Goal: Task Accomplishment & Management: Manage account settings

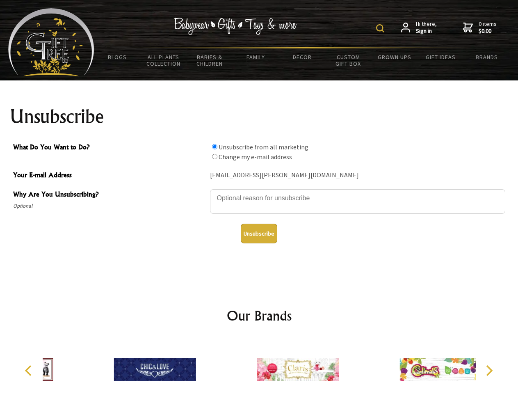
click at [381, 28] on img at bounding box center [380, 28] width 8 height 8
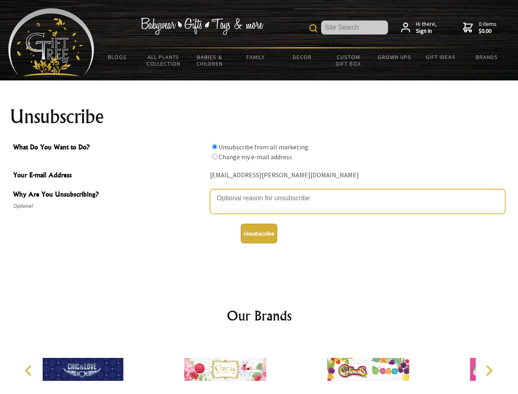
click at [259, 192] on textarea "Why Are You Unsubscribing?" at bounding box center [357, 201] width 295 height 25
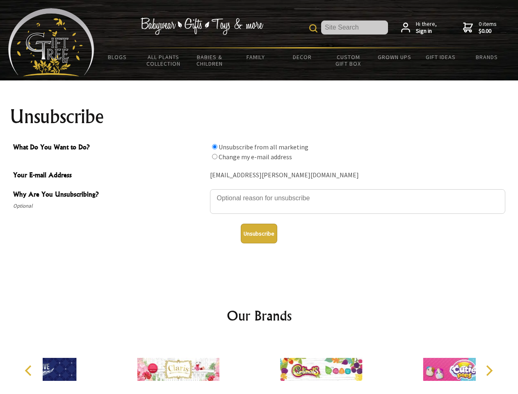
click at [214, 146] on input "What Do You Want to Do?" at bounding box center [214, 146] width 5 height 5
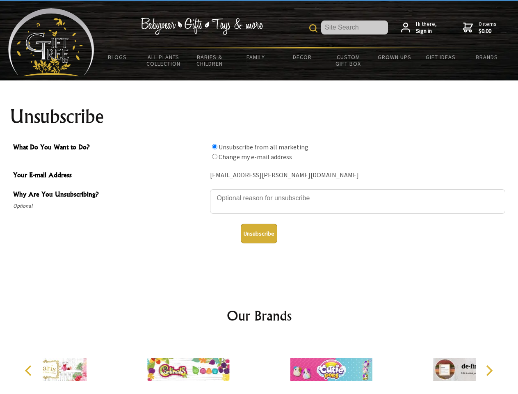
click at [214, 156] on input "What Do You Want to Do?" at bounding box center [214, 156] width 5 height 5
radio input "true"
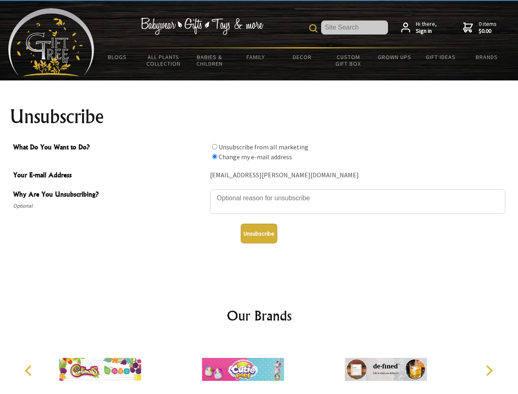
click at [259, 233] on button "Unsubscribe" at bounding box center [259, 233] width 36 height 20
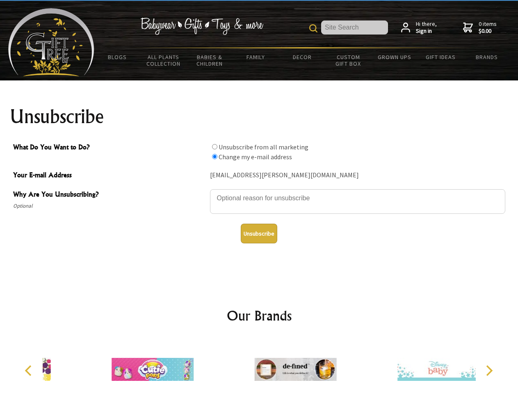
click at [259, 366] on img at bounding box center [295, 368] width 82 height 61
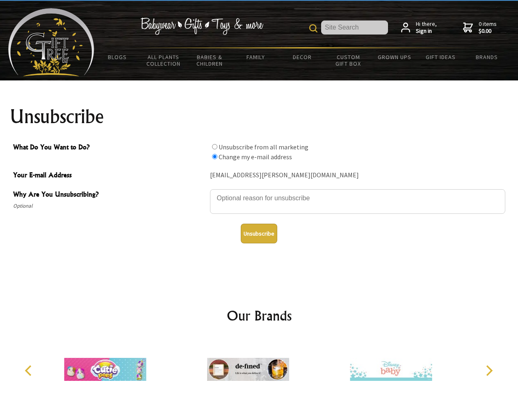
click at [30, 370] on icon "Previous" at bounding box center [29, 370] width 11 height 11
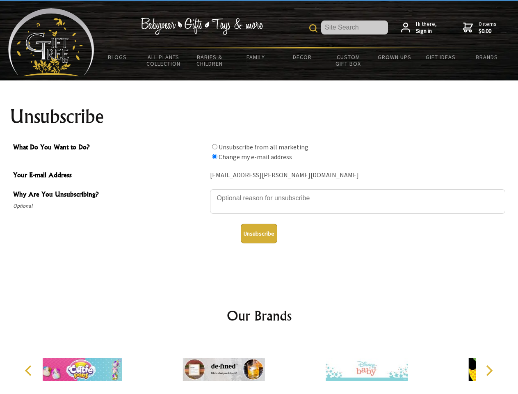
click at [489, 370] on icon "Next" at bounding box center [488, 370] width 11 height 11
